Goal: Task Accomplishment & Management: Use online tool/utility

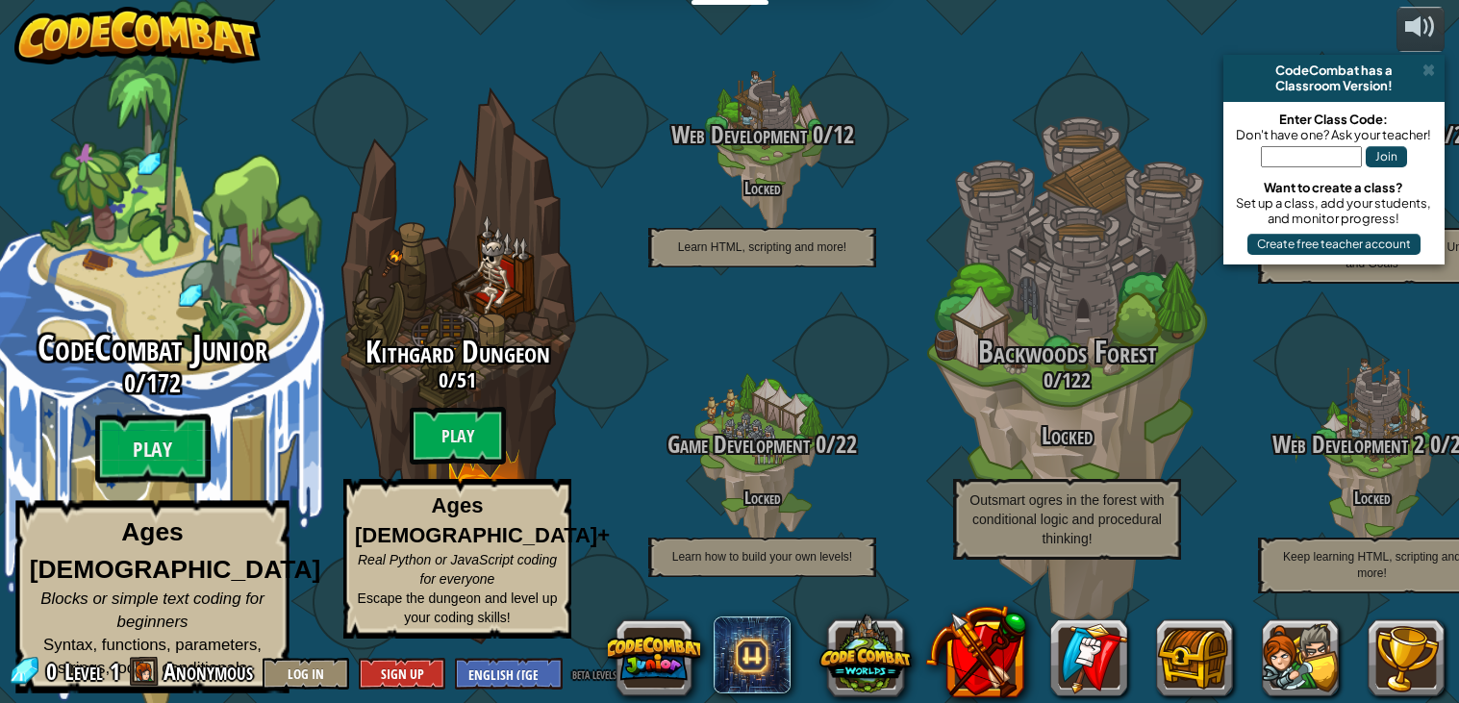
click at [141, 423] on div "CodeCombat Junior 0 / 172 Play Ages [DEMOGRAPHIC_DATA] Blocks or simple text co…" at bounding box center [152, 511] width 366 height 365
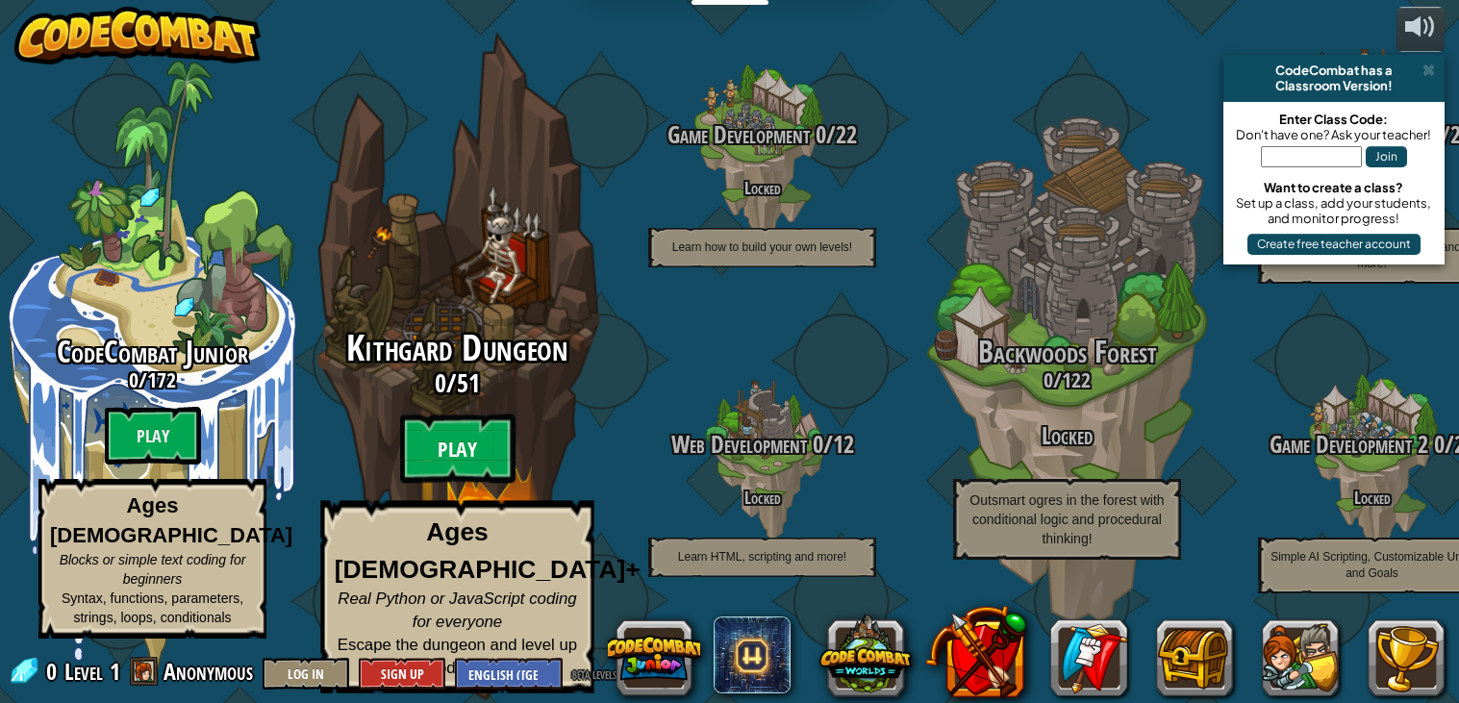
click at [457, 467] on btn "Play" at bounding box center [457, 449] width 115 height 69
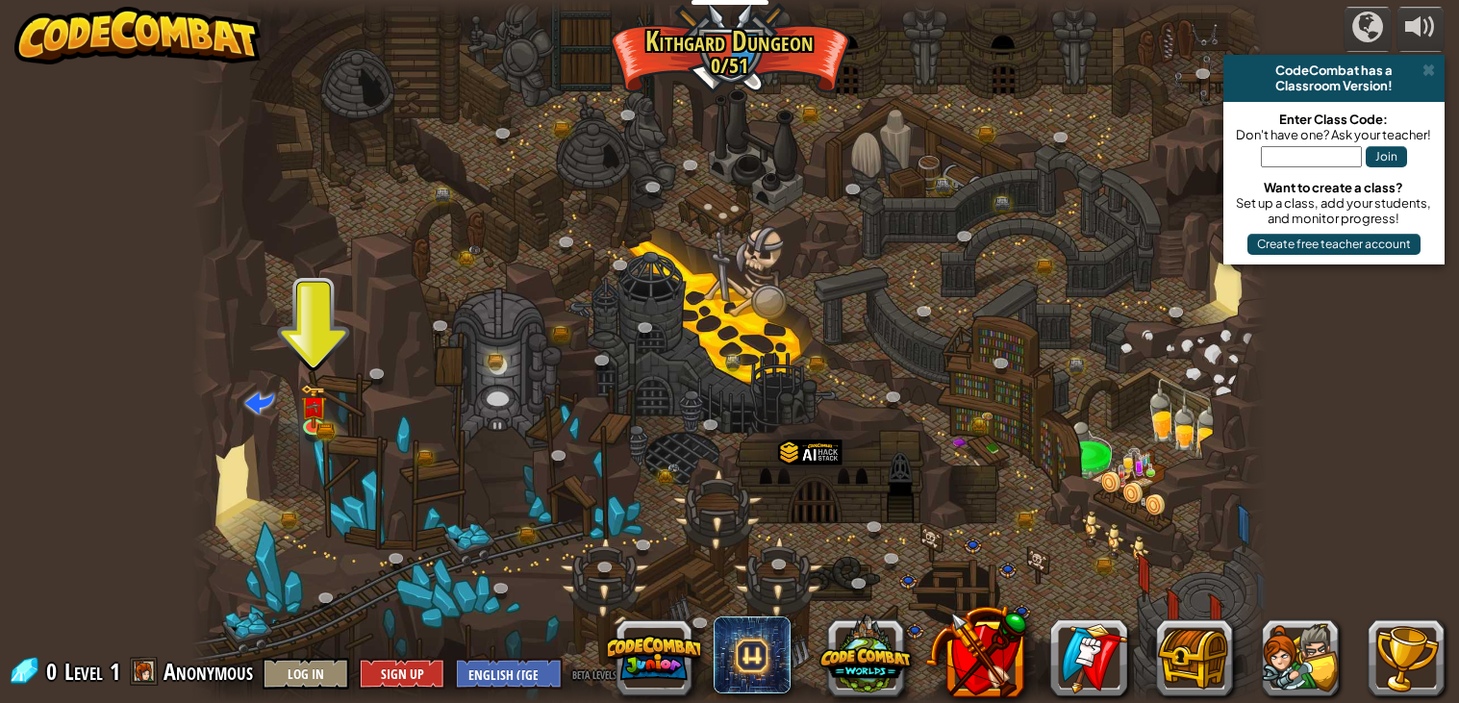
click at [284, 392] on div at bounding box center [729, 352] width 1077 height 704
click at [311, 404] on img at bounding box center [313, 396] width 15 height 15
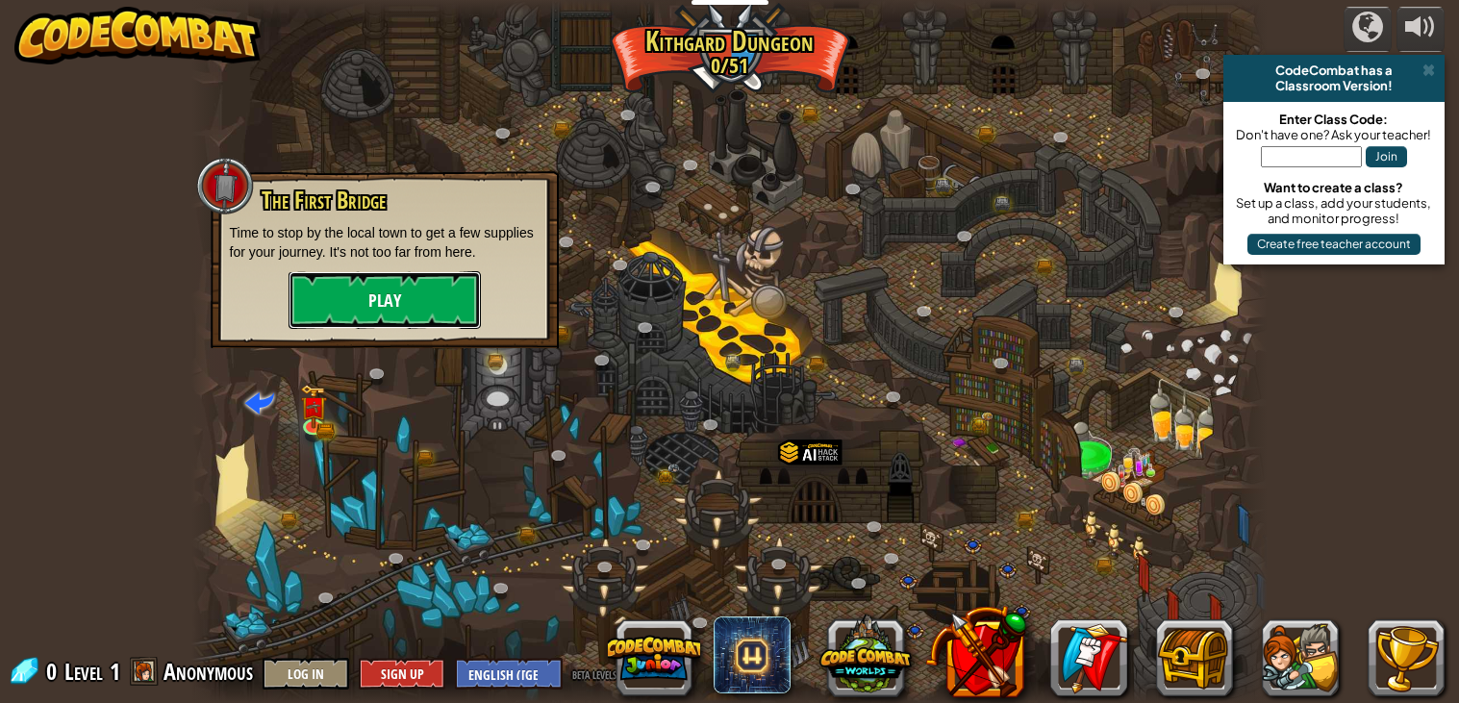
click at [405, 298] on button "Play" at bounding box center [385, 300] width 192 height 58
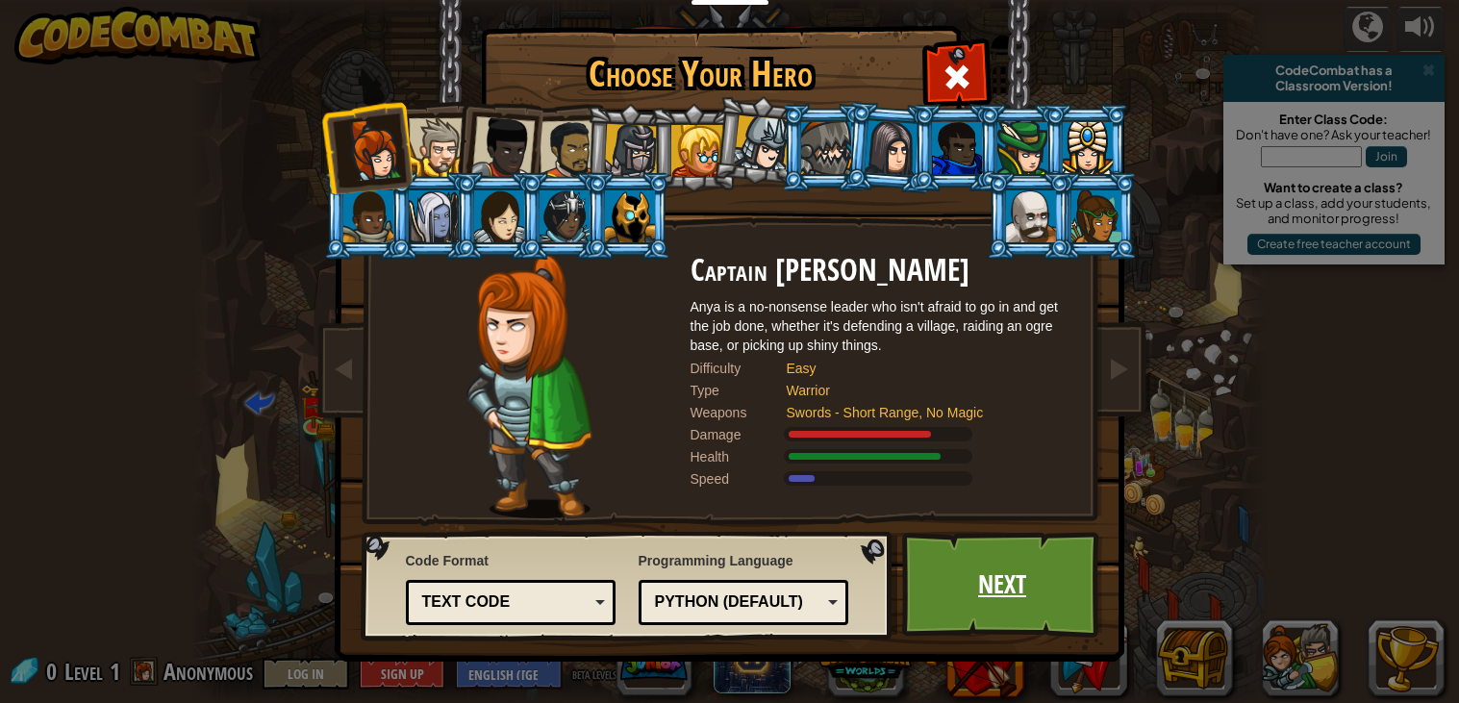
click at [1007, 610] on link "Next" at bounding box center [1002, 585] width 201 height 106
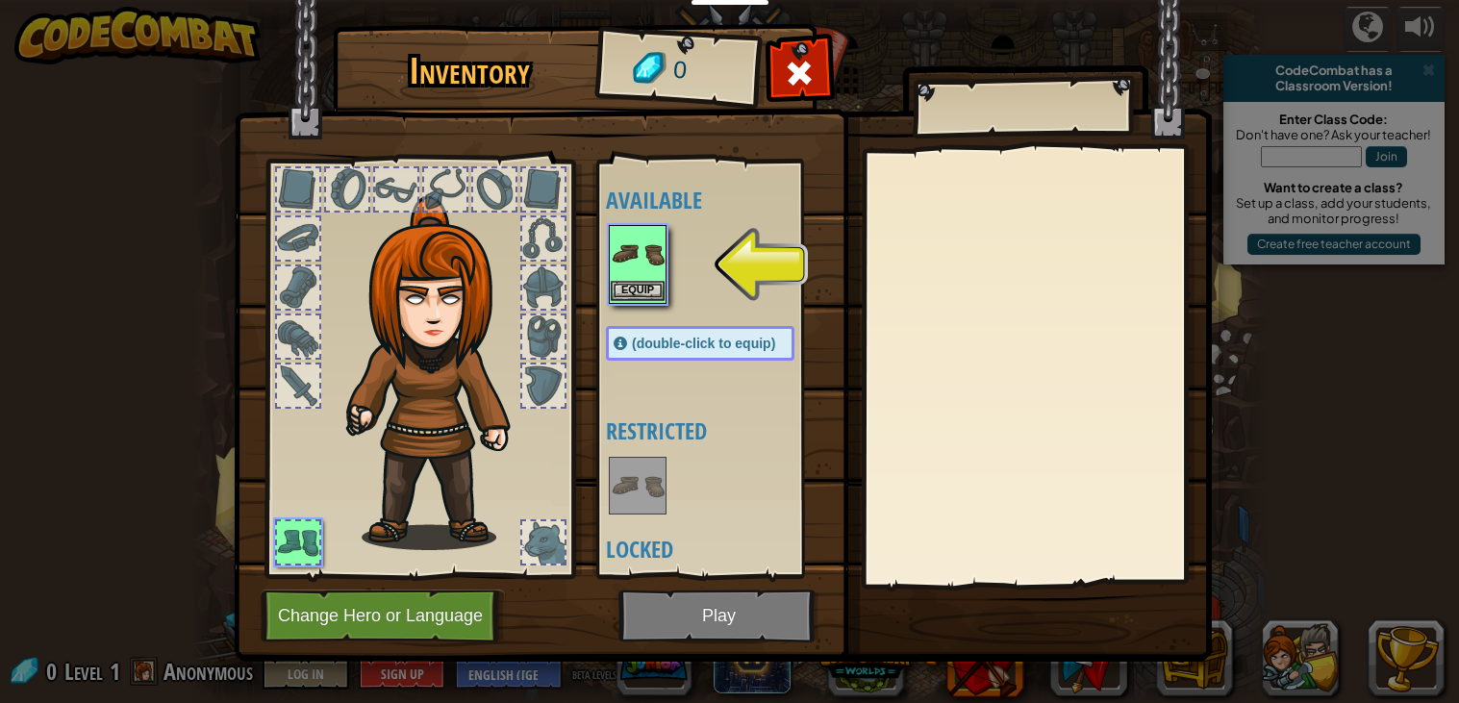
click at [622, 266] on img at bounding box center [638, 254] width 54 height 54
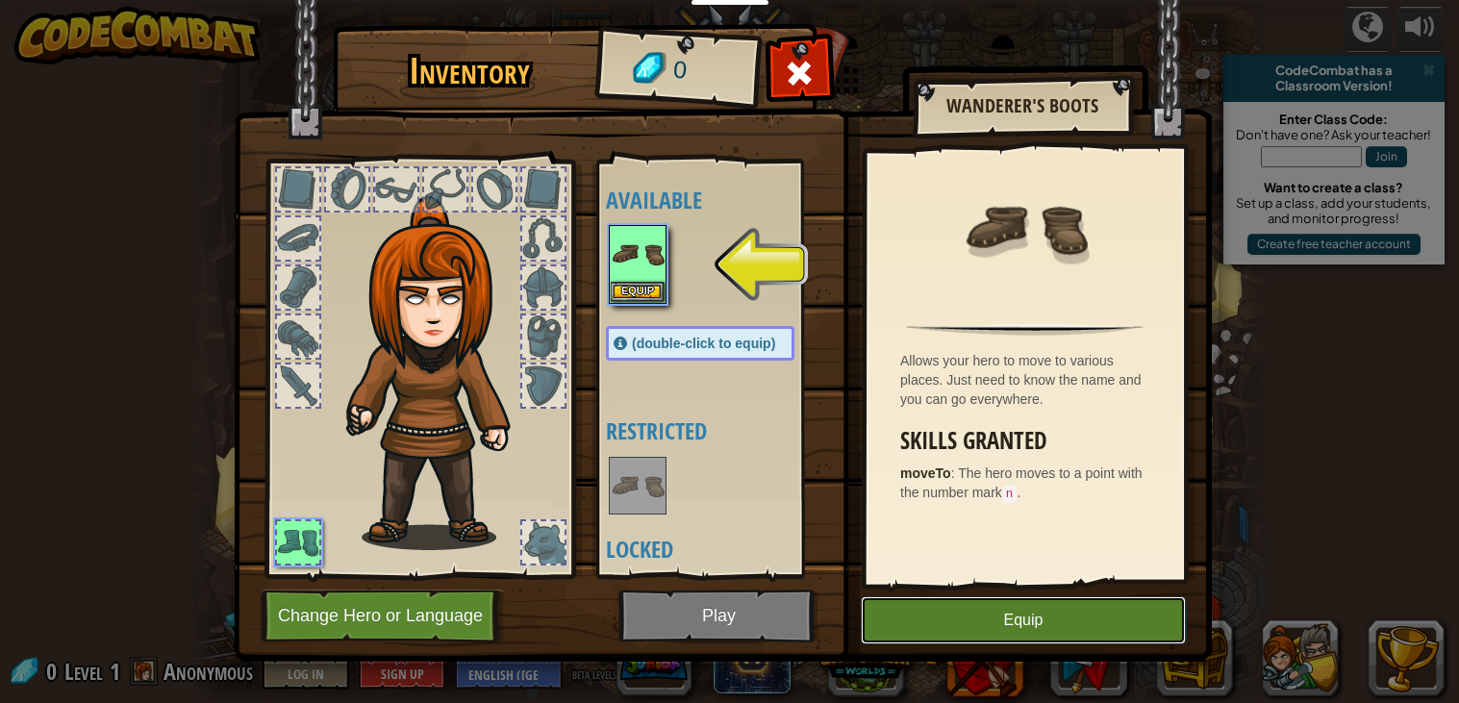
click at [1001, 626] on button "Equip" at bounding box center [1023, 620] width 325 height 48
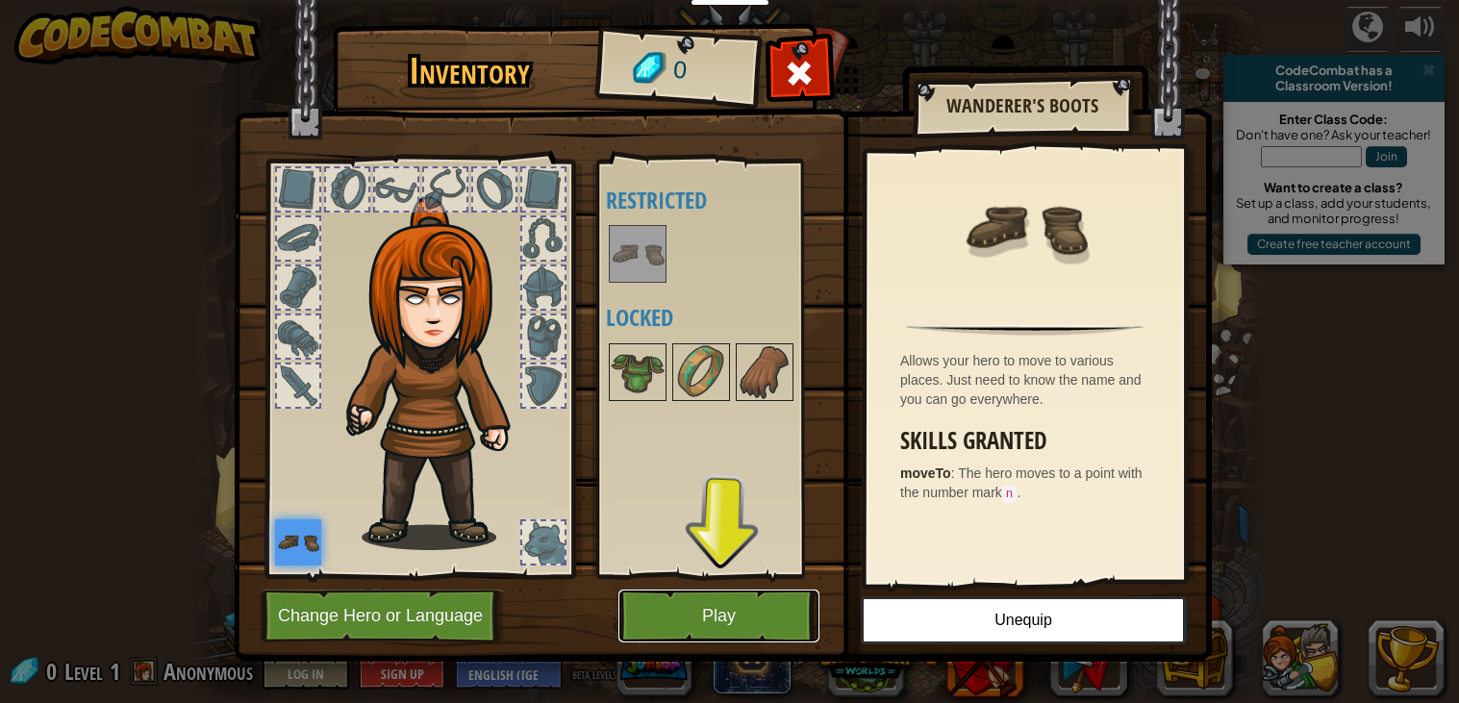
click at [730, 625] on button "Play" at bounding box center [719, 616] width 201 height 53
